Goal: Task Accomplishment & Management: Manage account settings

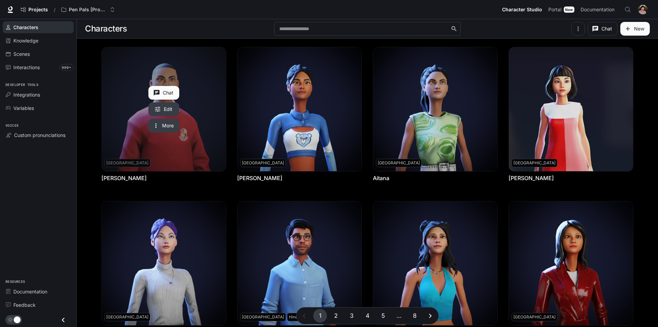
click at [119, 99] on link "Abel" at bounding box center [164, 109] width 124 height 124
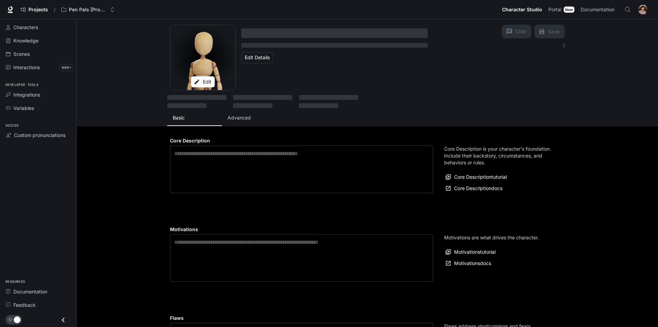
type textarea "**********"
type input "*"
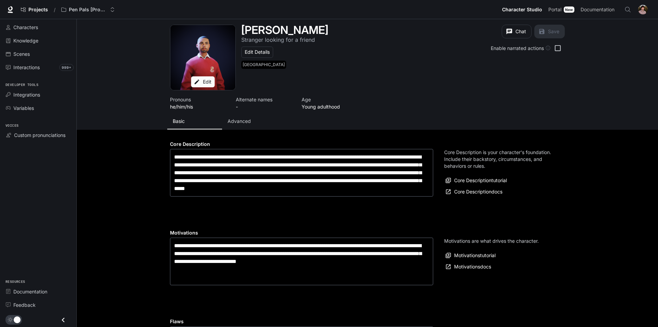
type input "**********"
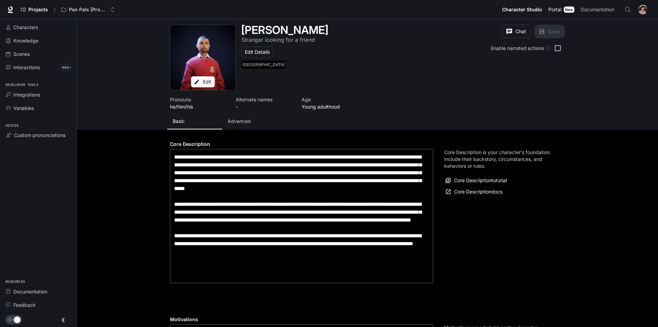
click at [565, 13] on link "Portal Portal New" at bounding box center [561, 10] width 32 height 14
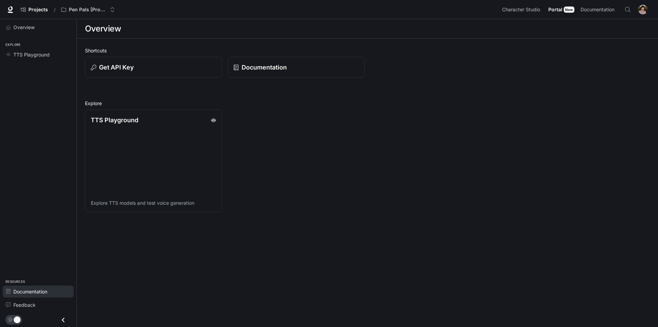
click at [40, 296] on link "Documentation" at bounding box center [38, 292] width 71 height 12
click at [511, 5] on span "Character Studio" at bounding box center [521, 9] width 38 height 9
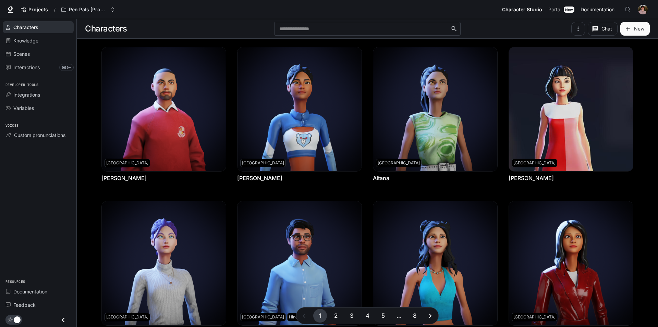
click at [589, 9] on span "Documentation" at bounding box center [597, 9] width 34 height 9
click at [62, 316] on icon "Close drawer" at bounding box center [63, 319] width 9 height 9
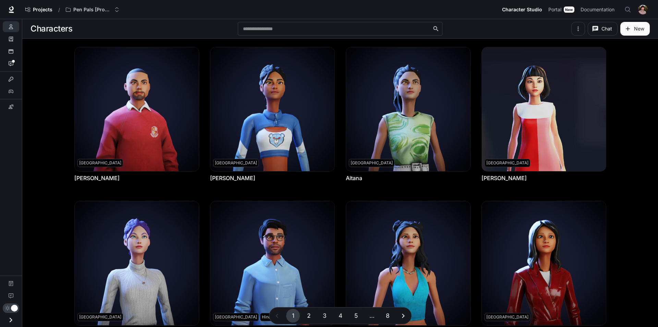
click at [7, 320] on icon "Open drawer" at bounding box center [10, 319] width 9 height 9
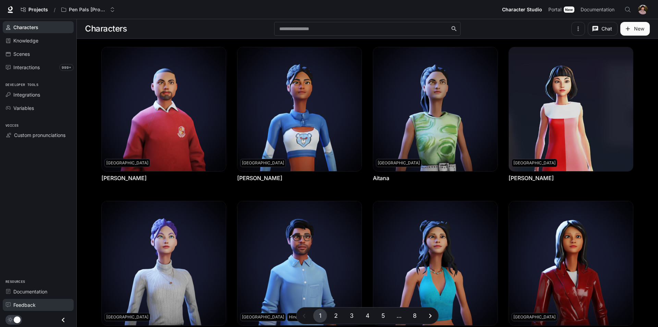
click at [27, 306] on span "Feedback" at bounding box center [24, 304] width 22 height 7
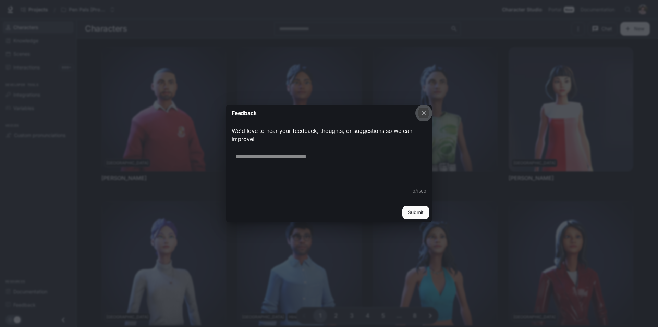
click at [424, 108] on button "button" at bounding box center [423, 113] width 16 height 16
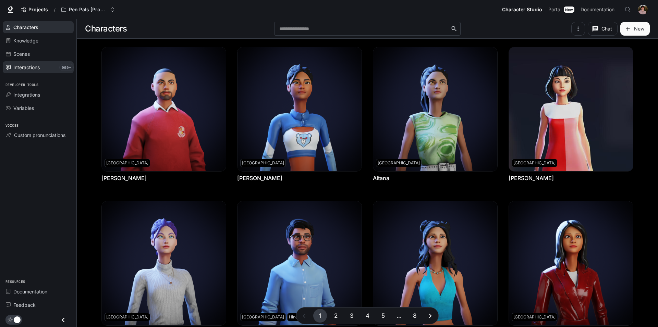
click at [43, 65] on div "Interactions" at bounding box center [41, 67] width 57 height 7
